Goal: Find specific fact: Find specific fact

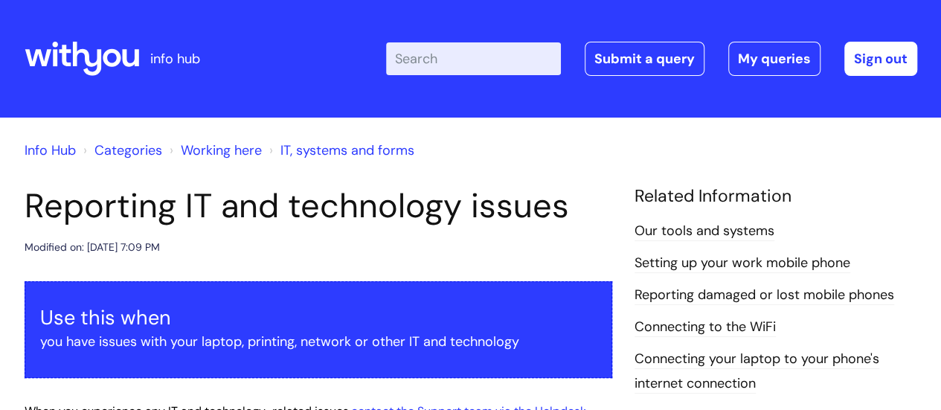
click at [478, 59] on input "Enter your search term here..." at bounding box center [473, 58] width 175 height 33
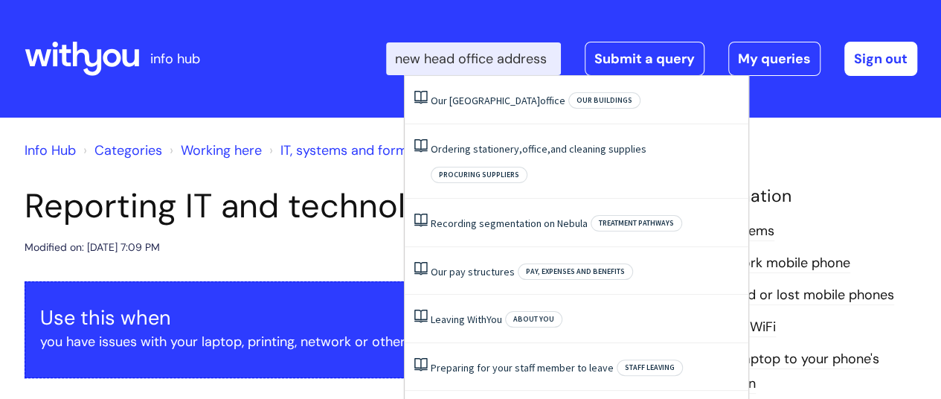
scroll to position [0, 11]
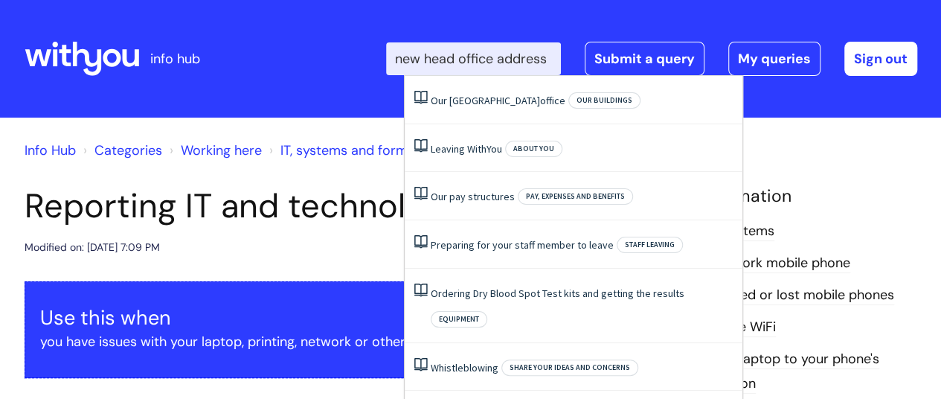
type input "new head office address"
click button "Search" at bounding box center [0, 0] width 0 height 0
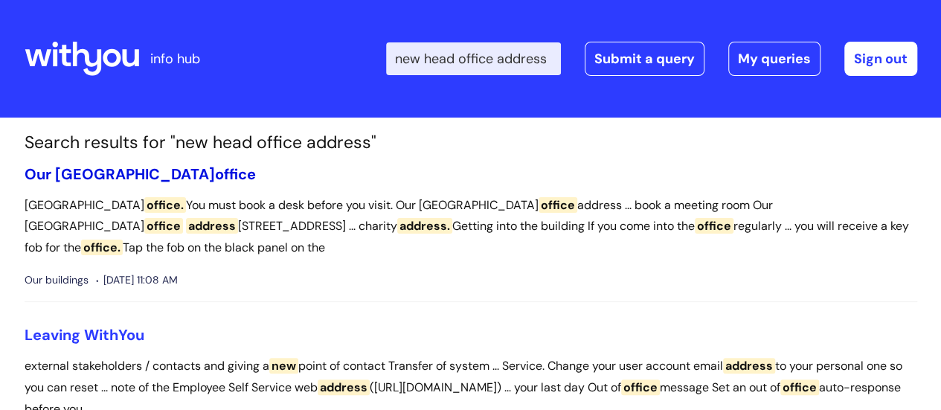
click at [94, 166] on link "Our London office" at bounding box center [140, 173] width 231 height 19
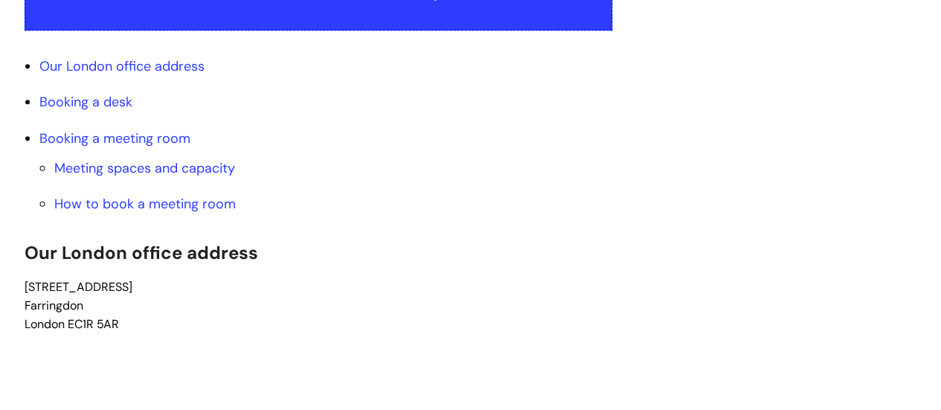
scroll to position [446, 0]
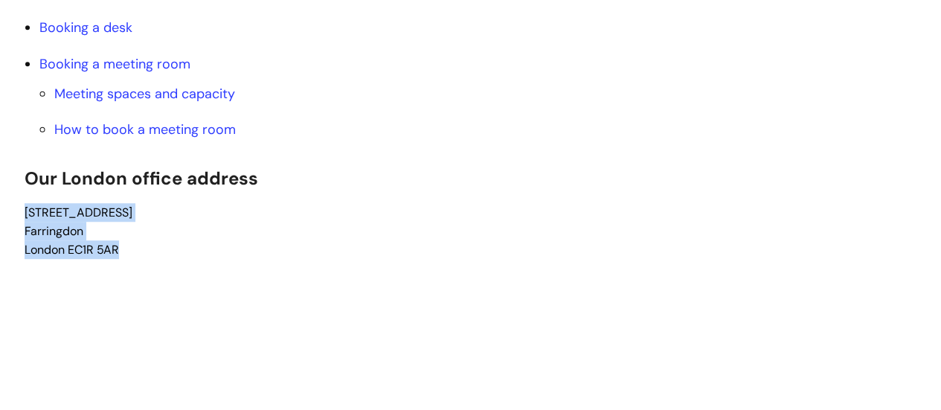
drag, startPoint x: 25, startPoint y: 209, endPoint x: 168, endPoint y: 242, distance: 146.5
click at [146, 243] on p "79 Clerkenwell Road Farringdon London EC1R 5AR" at bounding box center [319, 230] width 588 height 55
copy span "79 Clerkenwell Road Farringdon London EC1R 5AR"
